Goal: Transaction & Acquisition: Purchase product/service

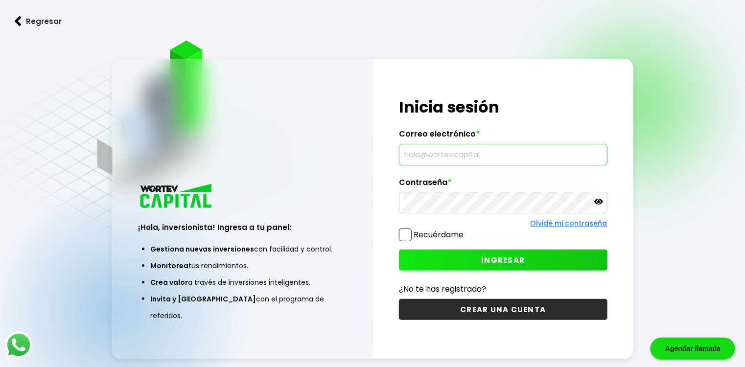
click at [458, 157] on input "text" at bounding box center [503, 154] width 199 height 21
type input "[EMAIL_ADDRESS][DOMAIN_NAME]"
click at [494, 261] on span "INGRESAR" at bounding box center [503, 260] width 44 height 10
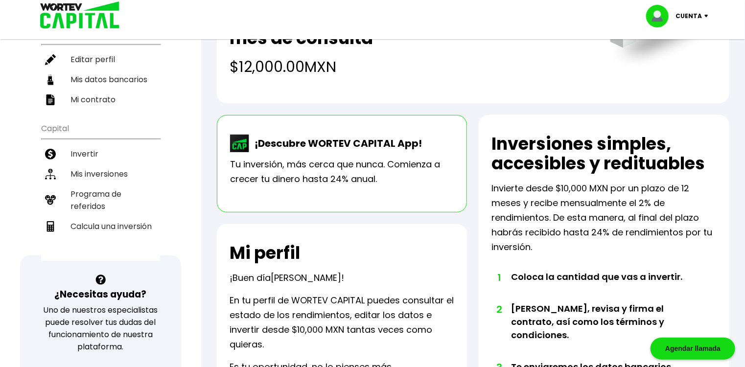
scroll to position [110, 0]
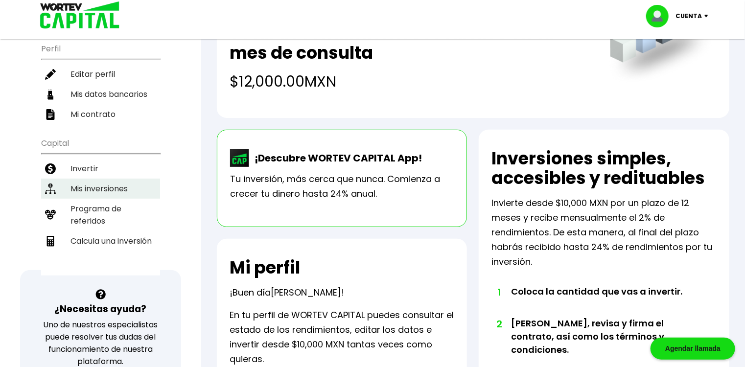
click at [114, 182] on li "Mis inversiones" at bounding box center [100, 189] width 119 height 20
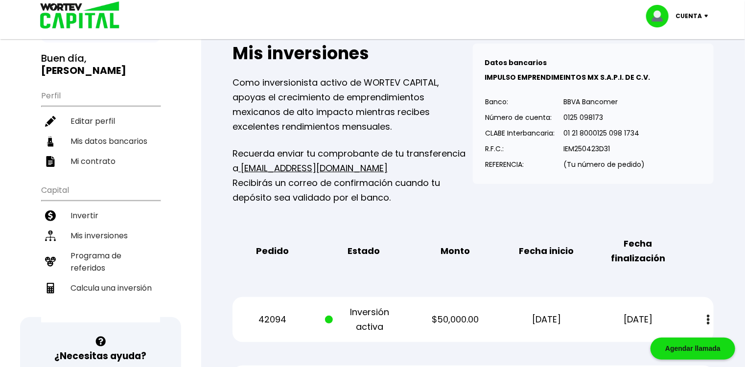
scroll to position [62, 0]
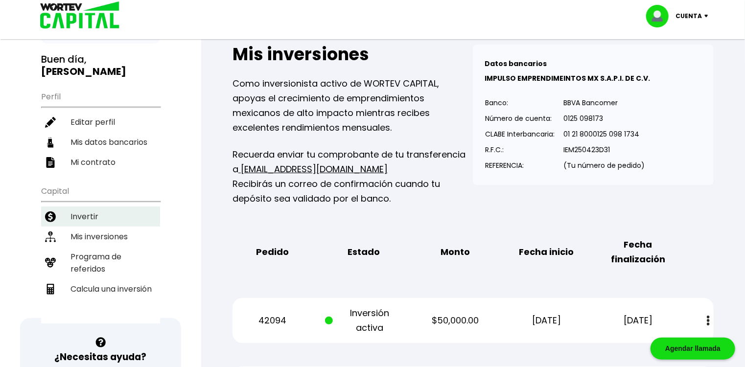
click at [84, 212] on li "Invertir" at bounding box center [100, 217] width 119 height 20
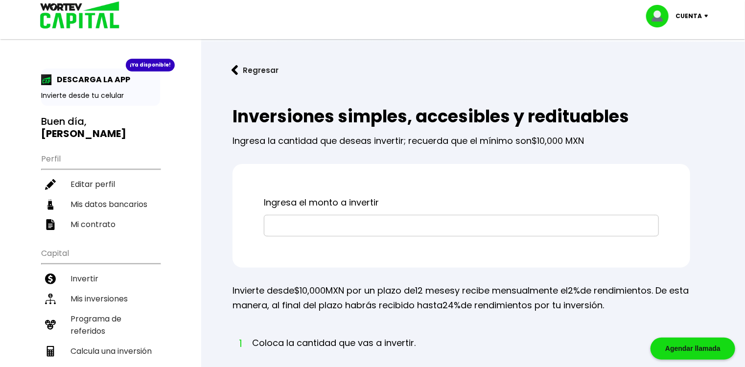
click at [369, 226] on input "text" at bounding box center [461, 225] width 386 height 21
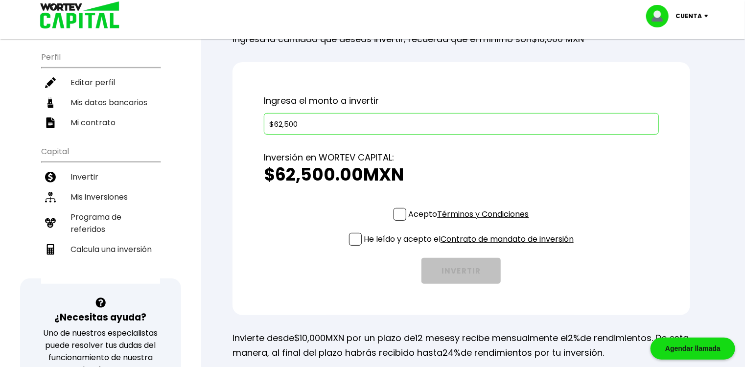
scroll to position [104, 0]
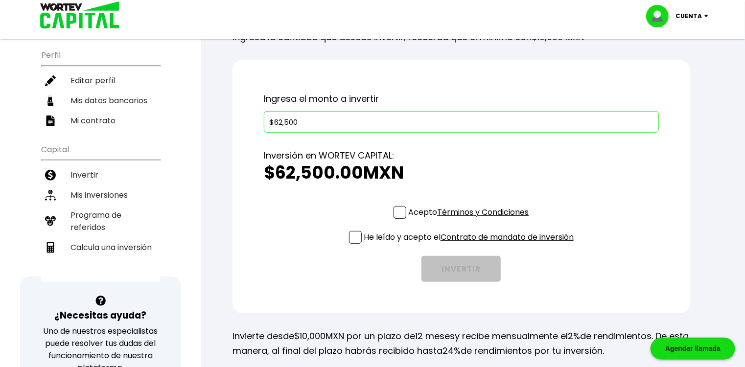
type input "$62,500"
click at [399, 215] on span at bounding box center [400, 212] width 13 height 13
click at [471, 220] on input "Acepto Términos y Condiciones" at bounding box center [471, 220] width 0 height 0
click at [354, 239] on span at bounding box center [355, 237] width 13 height 13
click at [471, 245] on input "He leído y acepto el Contrato de mandato de inversión" at bounding box center [471, 245] width 0 height 0
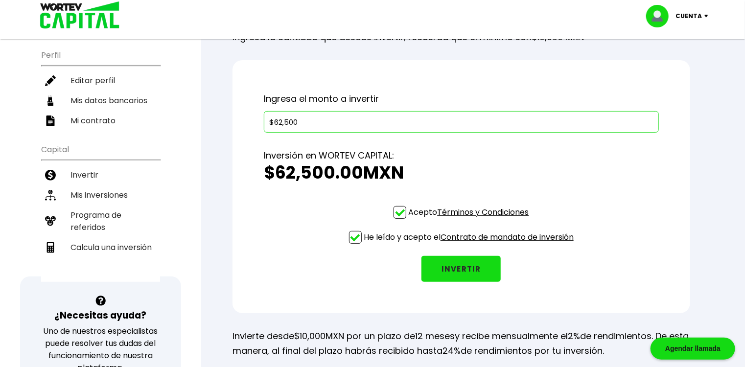
scroll to position [221, 0]
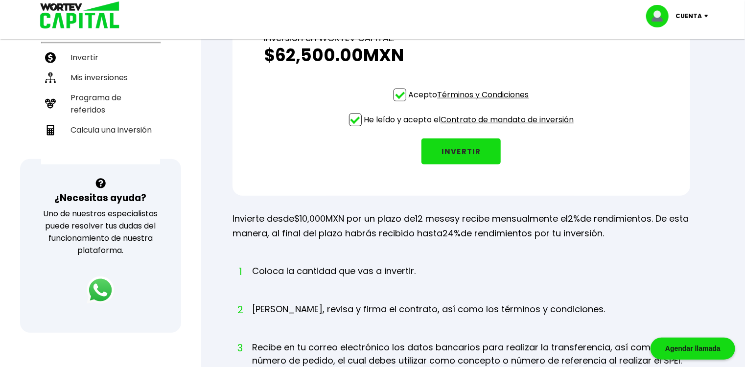
click at [465, 150] on button "INVERTIR" at bounding box center [461, 152] width 79 height 26
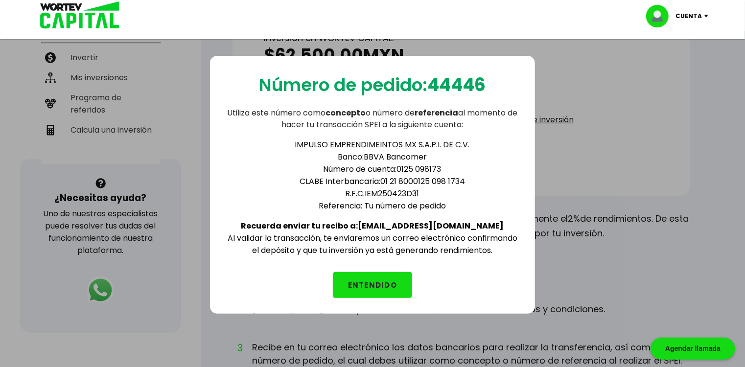
click at [370, 279] on button "ENTENDIDO" at bounding box center [372, 285] width 79 height 26
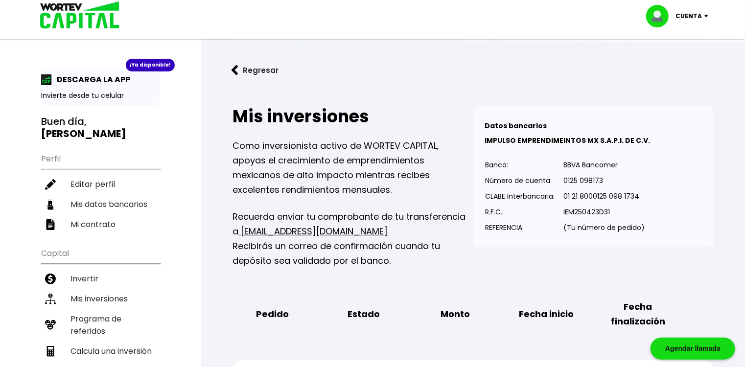
click at [704, 15] on img at bounding box center [708, 16] width 13 height 3
click at [674, 65] on li "Cerrar sesión" at bounding box center [679, 65] width 78 height 20
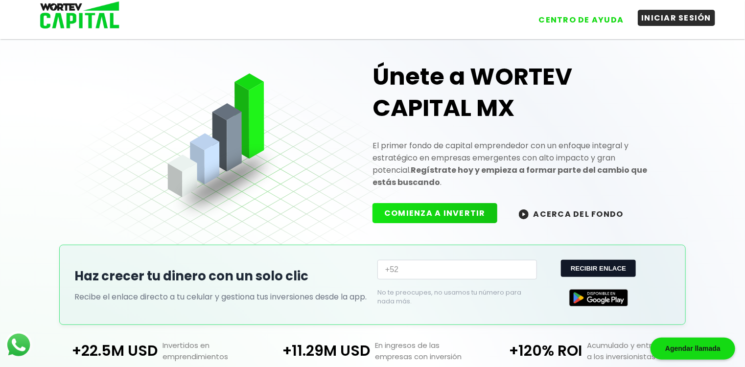
click at [670, 15] on button "INICIAR SESIÓN" at bounding box center [677, 18] width 78 height 16
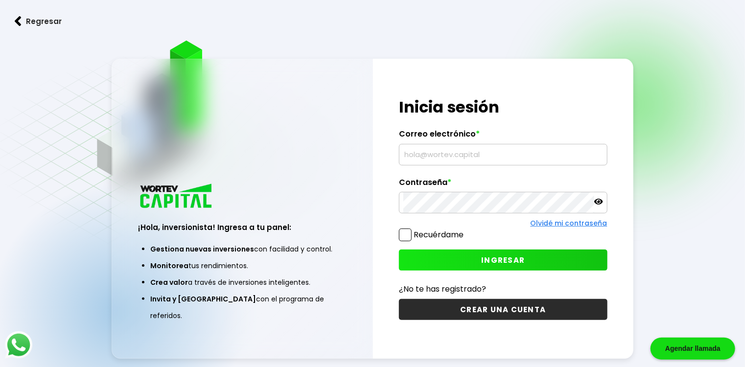
click at [455, 152] on input "text" at bounding box center [503, 154] width 199 height 21
click at [441, 156] on input "text" at bounding box center [503, 154] width 199 height 21
type input "[EMAIL_ADDRESS][DOMAIN_NAME]"
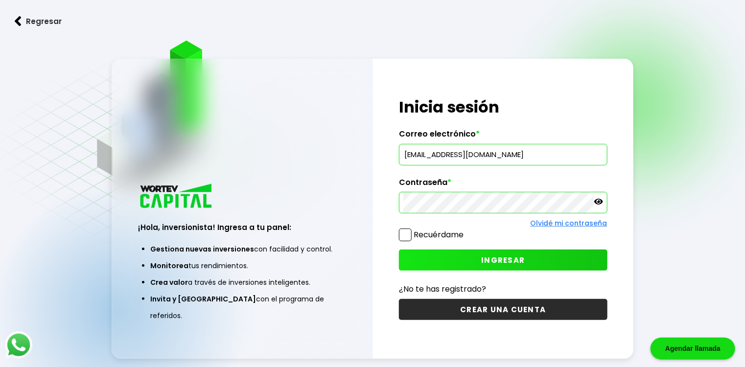
click at [469, 257] on button "INGRESAR" at bounding box center [503, 260] width 208 height 21
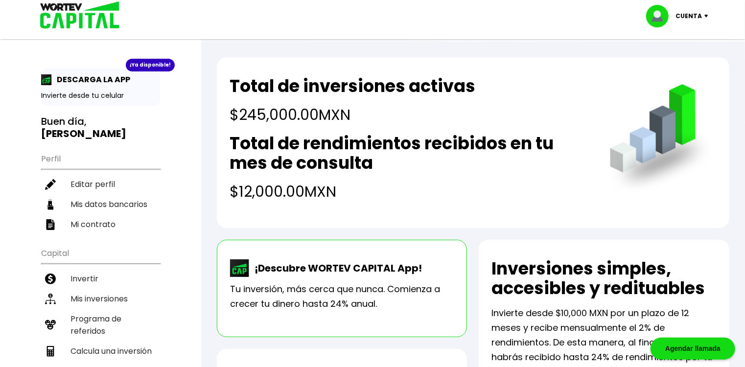
click at [704, 15] on img at bounding box center [708, 16] width 13 height 3
click at [679, 65] on li "Cerrar sesión" at bounding box center [679, 65] width 78 height 20
